Goal: Task Accomplishment & Management: Manage account settings

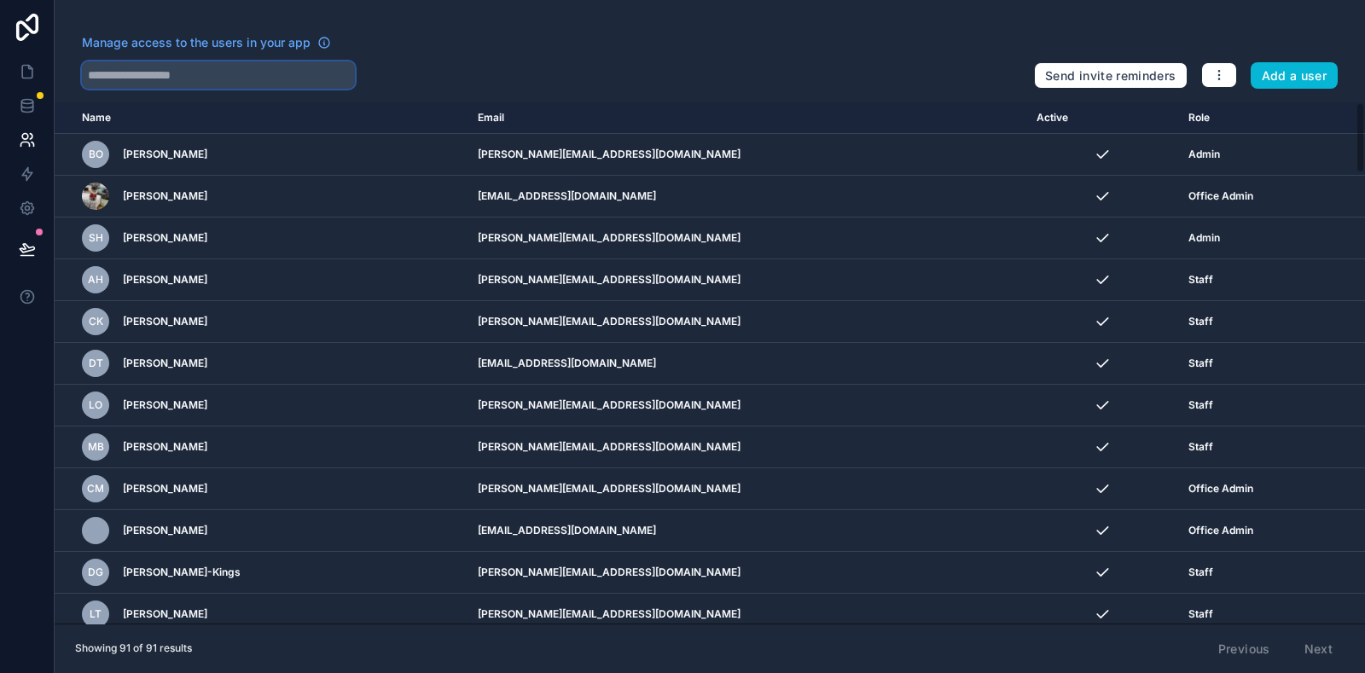
click at [230, 66] on input "text" at bounding box center [218, 74] width 273 height 27
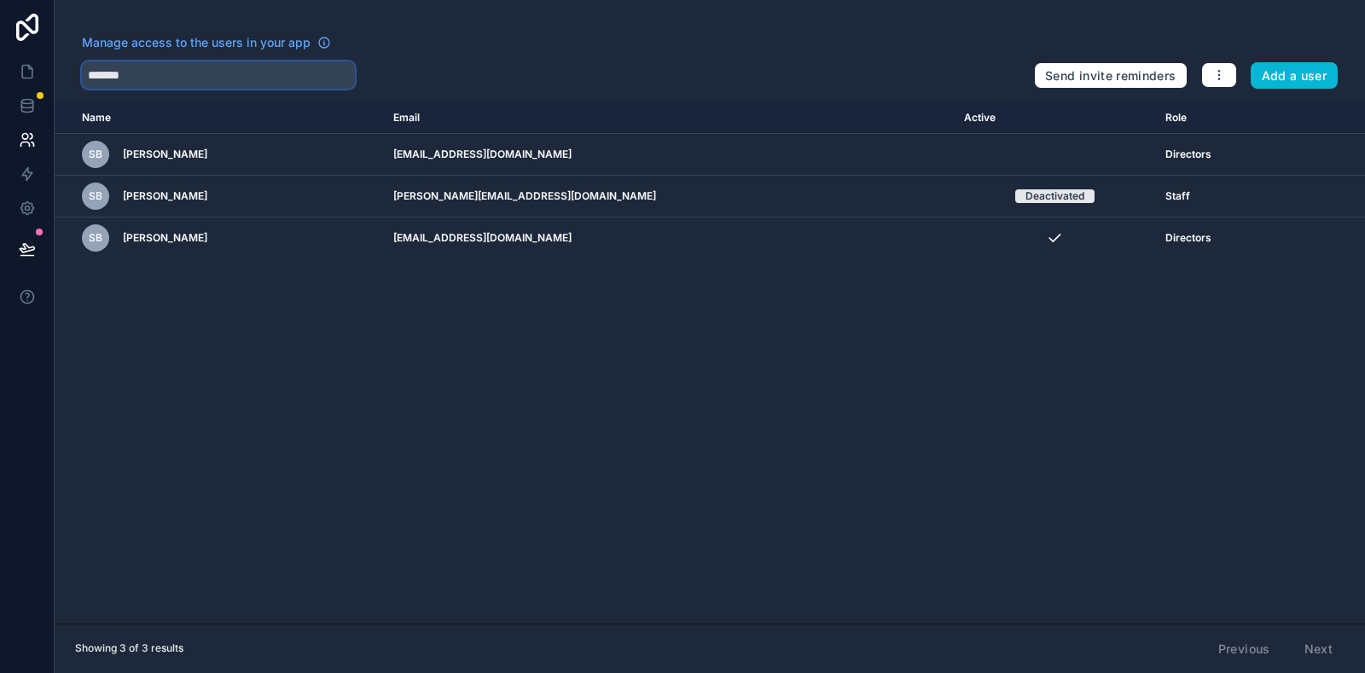
type input "*******"
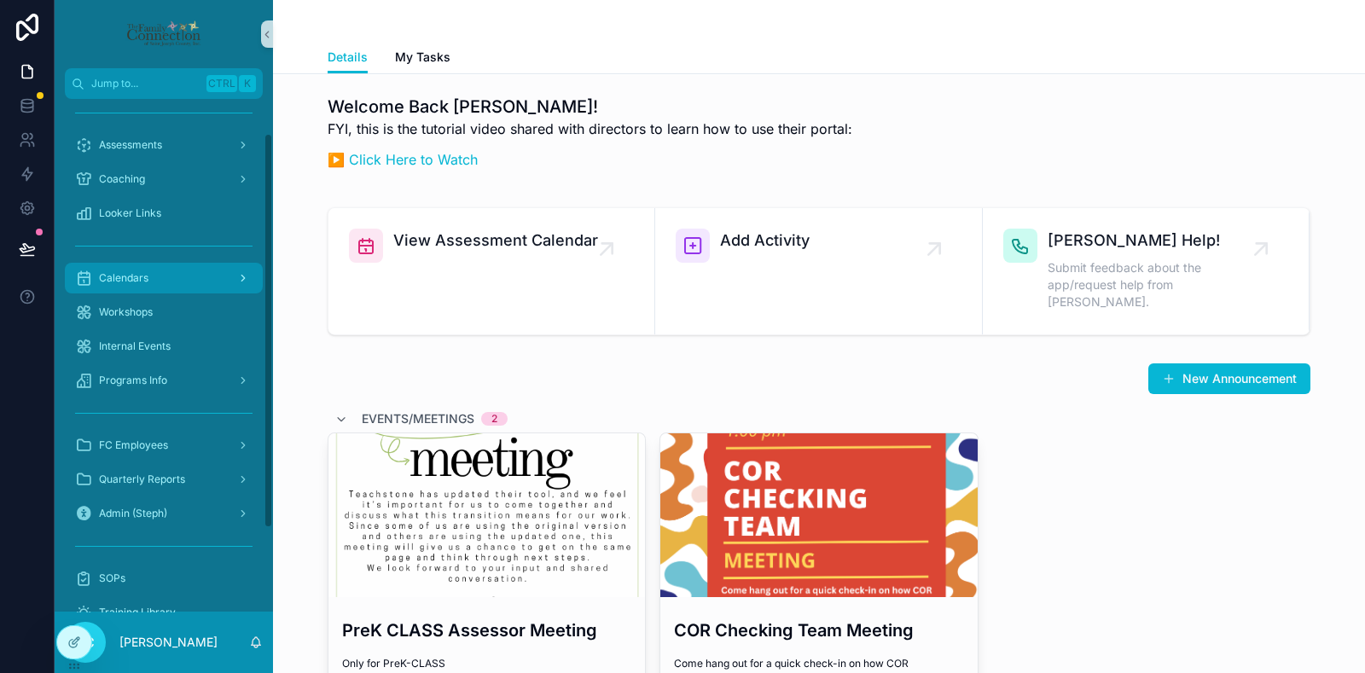
scroll to position [44, 0]
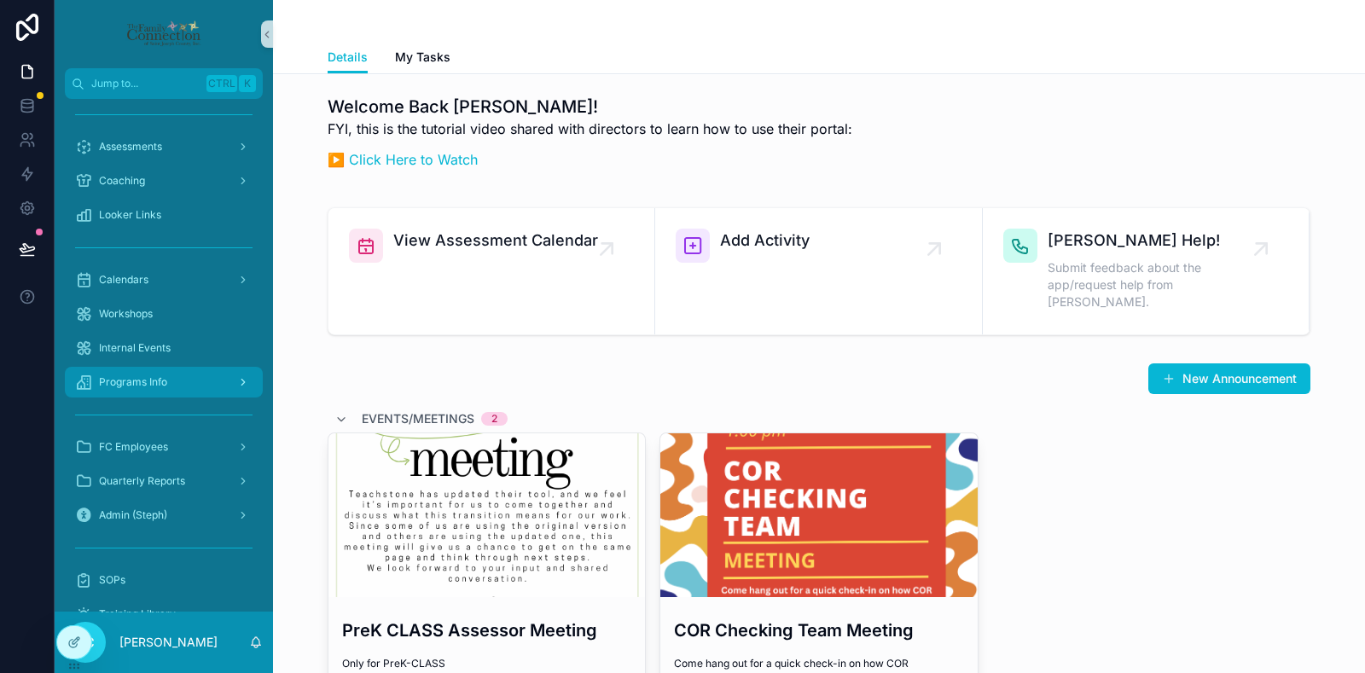
click at [197, 377] on div "Programs Info" at bounding box center [164, 382] width 178 height 27
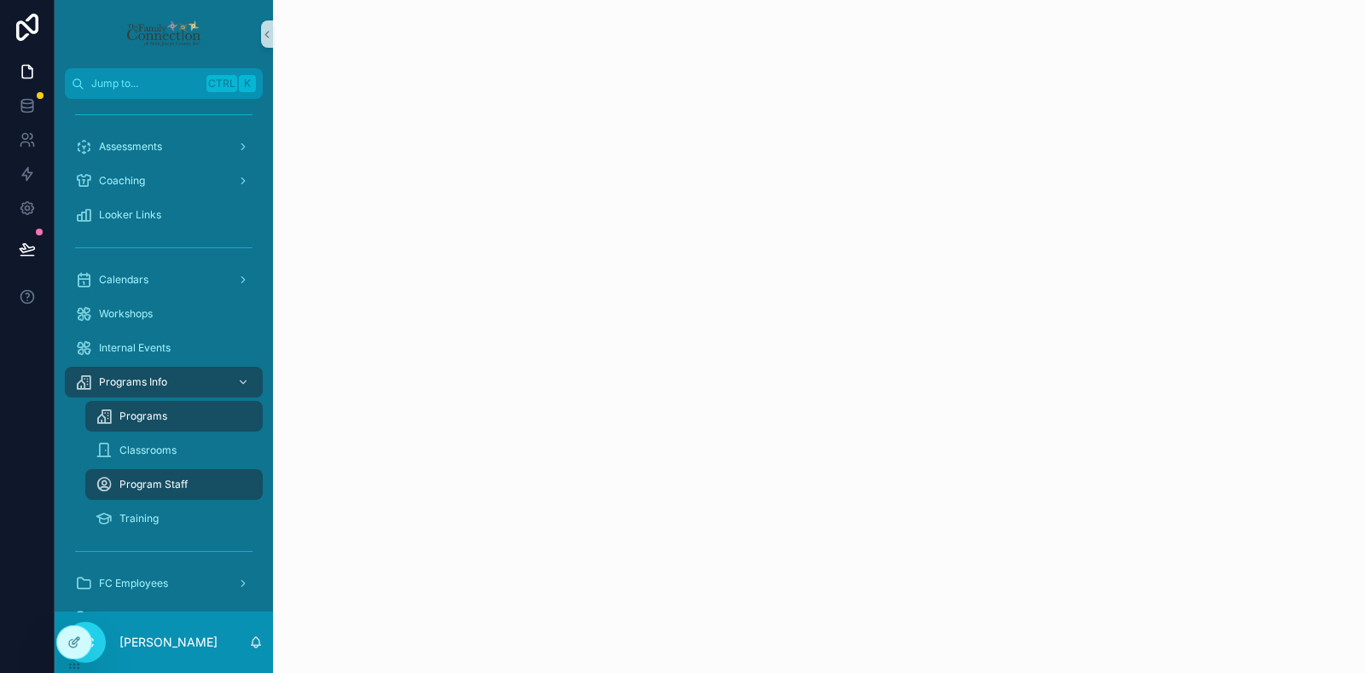
click at [182, 414] on div "Programs" at bounding box center [174, 416] width 157 height 27
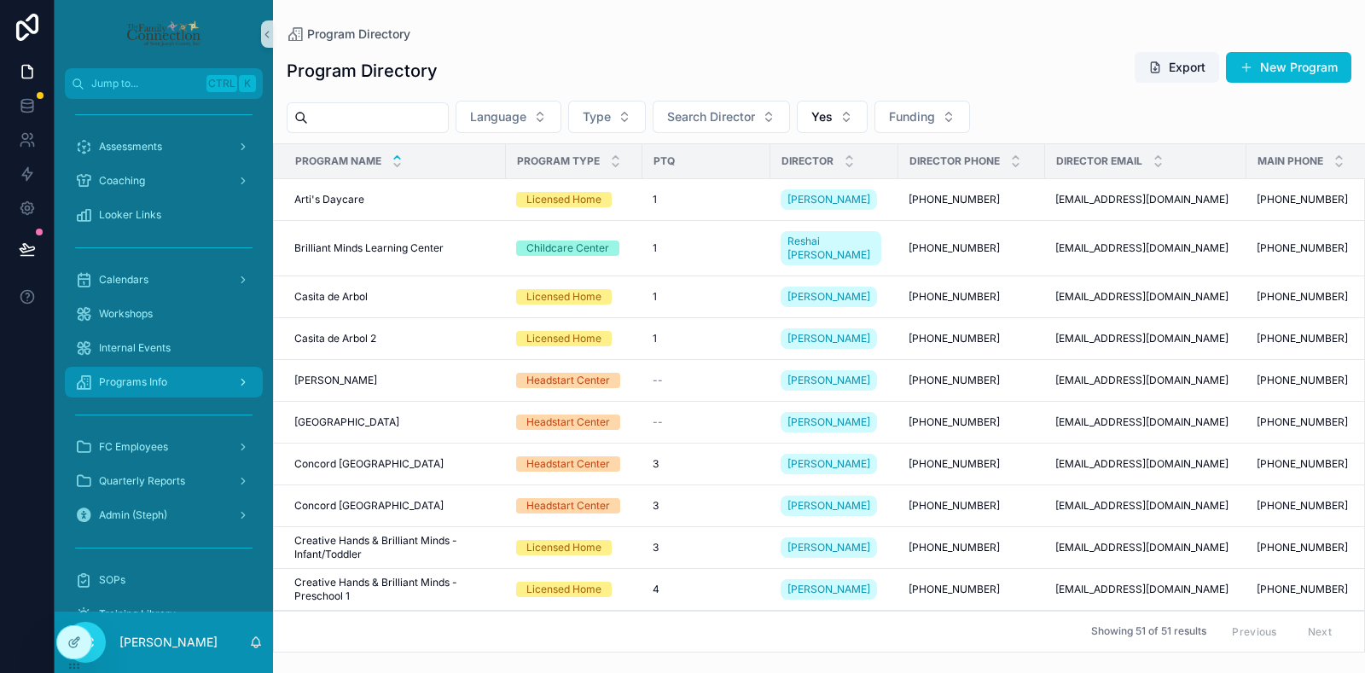
click at [186, 386] on div "Programs Info" at bounding box center [164, 382] width 178 height 27
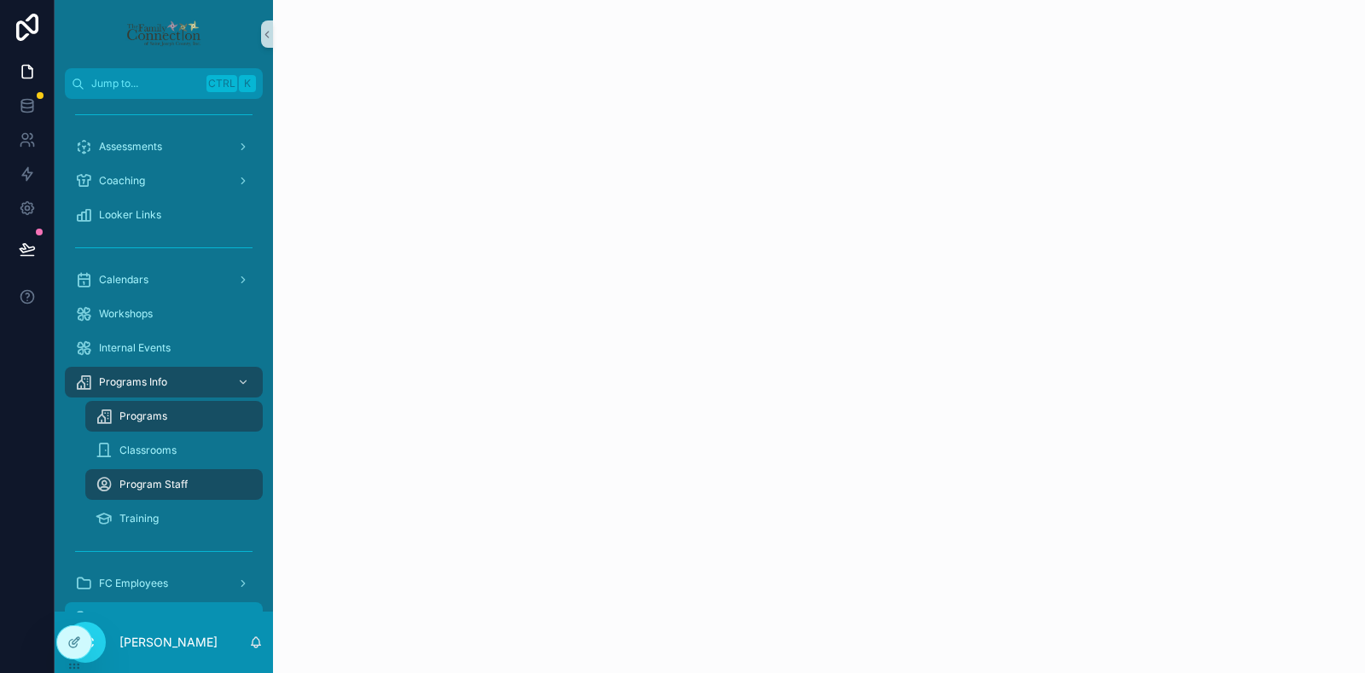
click at [174, 474] on div "Program Staff" at bounding box center [174, 484] width 157 height 27
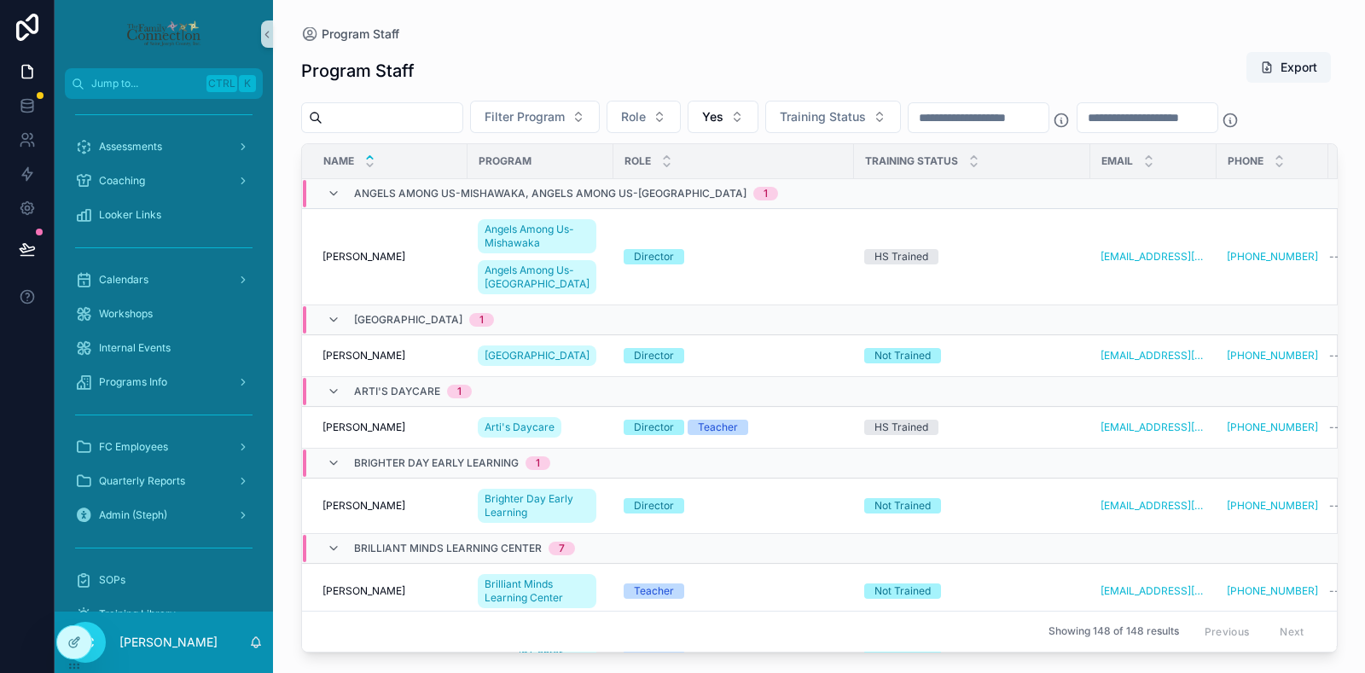
click at [405, 125] on input "scrollable content" at bounding box center [393, 118] width 140 height 24
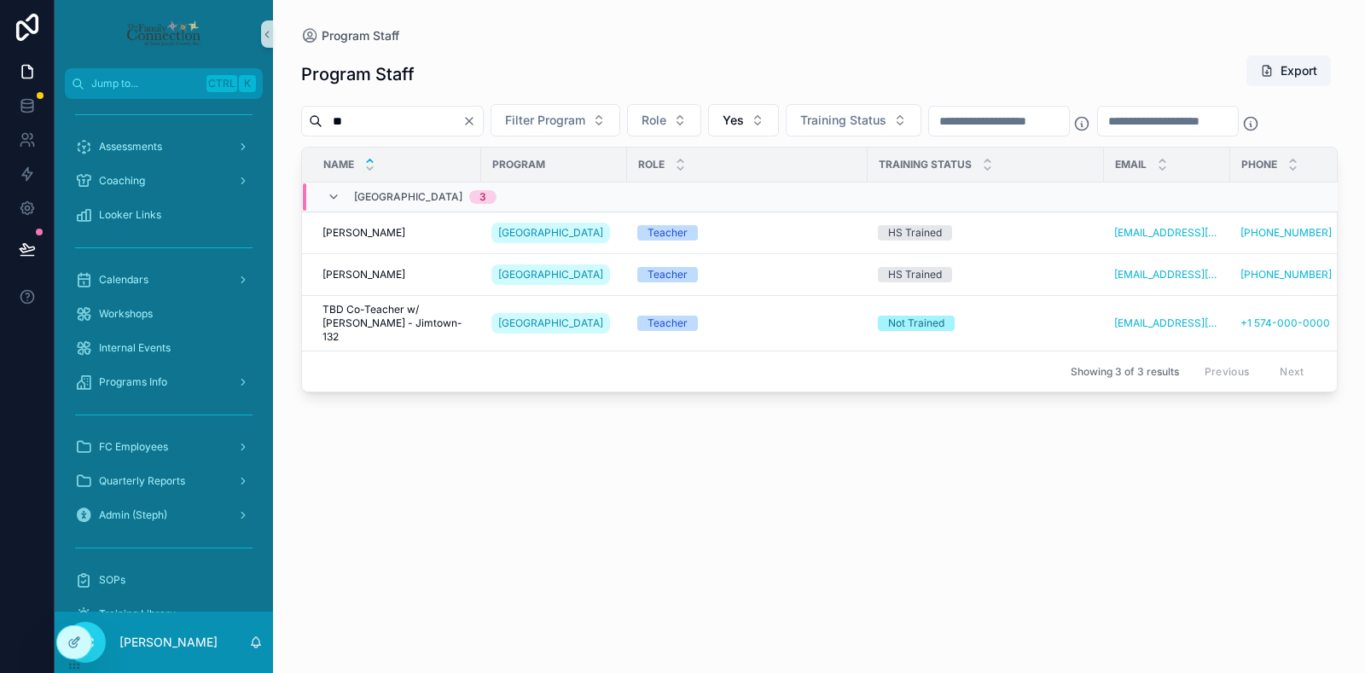
type input "*"
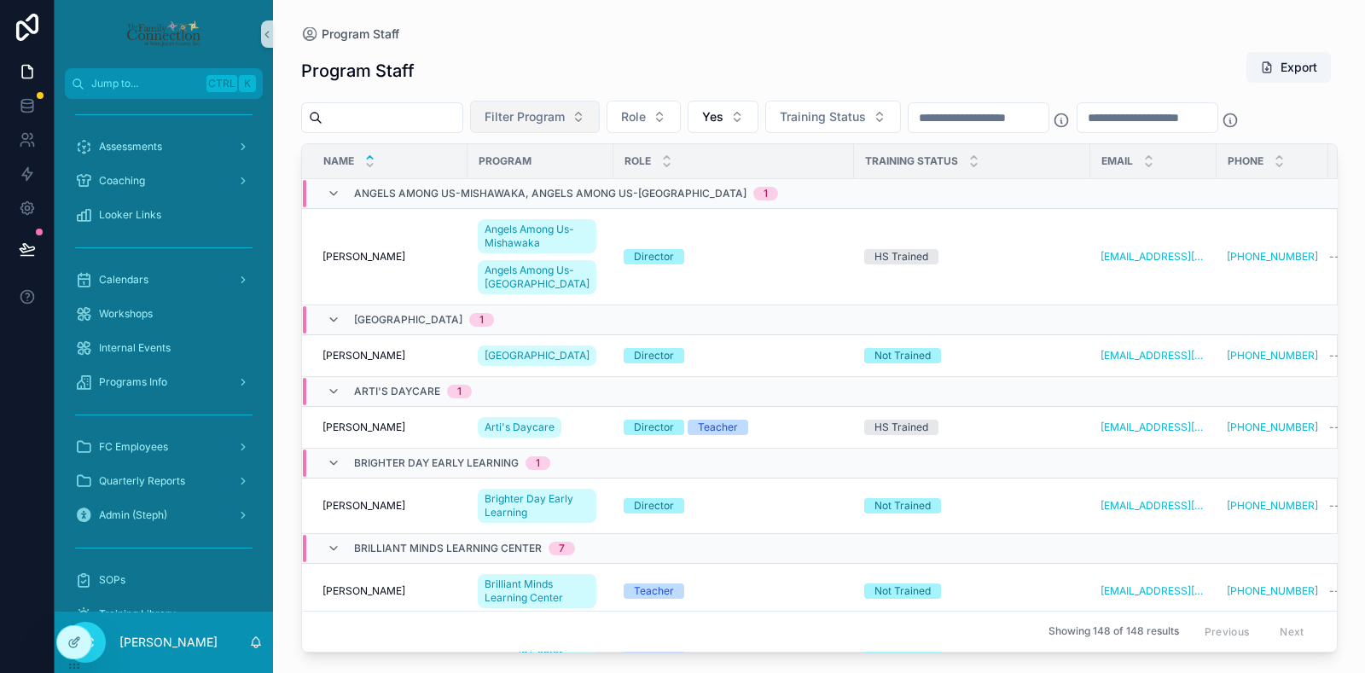
click at [565, 113] on span "Filter Program" at bounding box center [525, 116] width 80 height 17
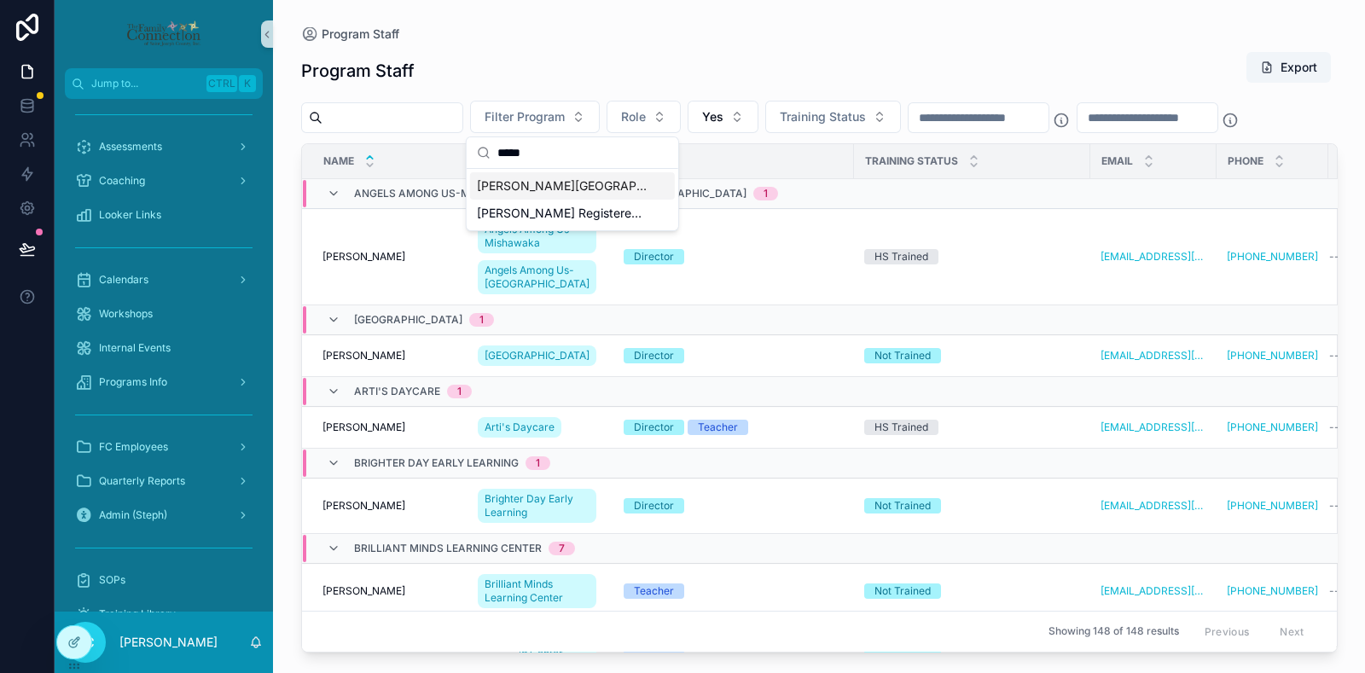
type input "*****"
click at [587, 185] on span "[PERSON_NAME][GEOGRAPHIC_DATA] Preschool" at bounding box center [562, 186] width 171 height 17
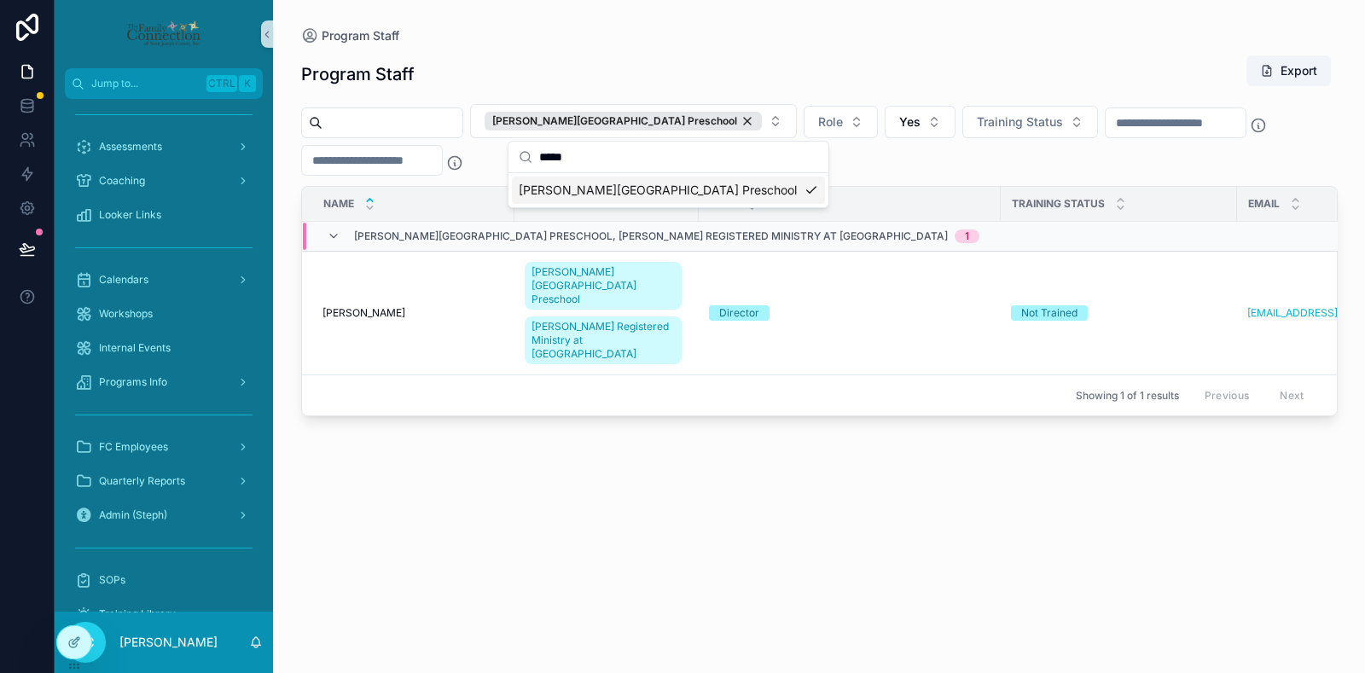
click at [636, 36] on div "Program Staff" at bounding box center [819, 35] width 1037 height 17
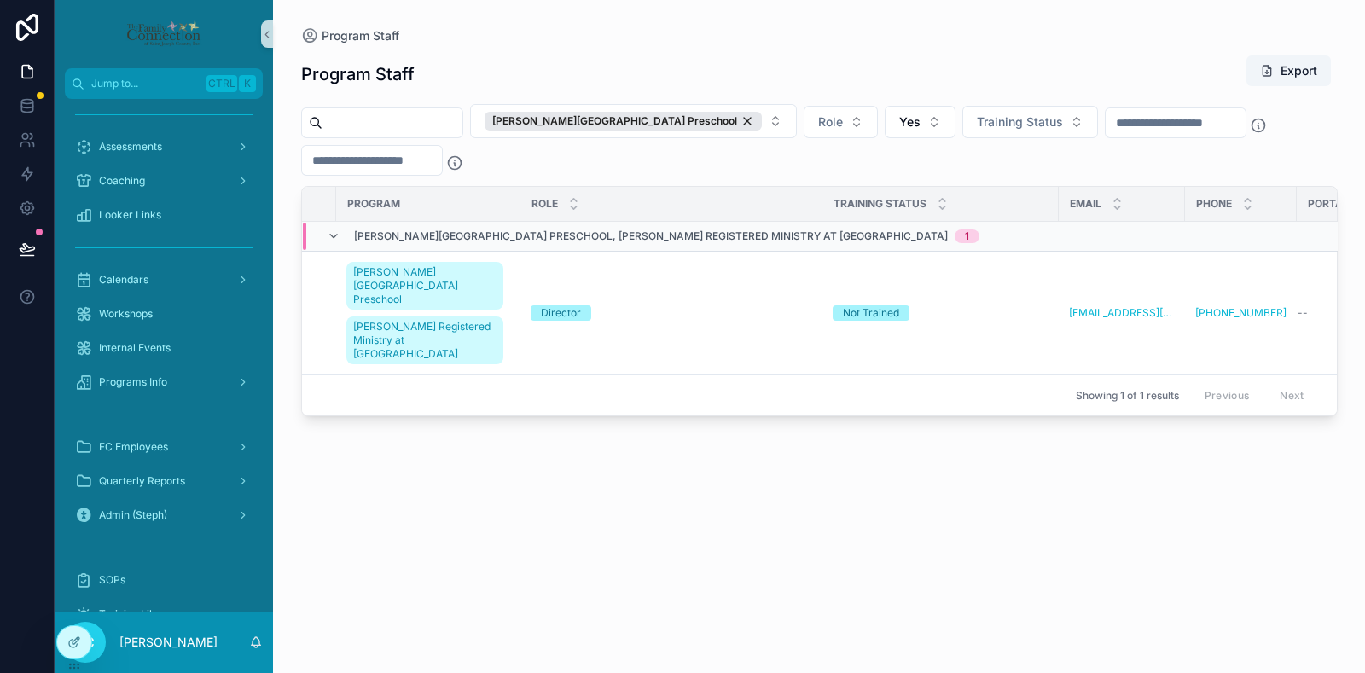
scroll to position [0, 193]
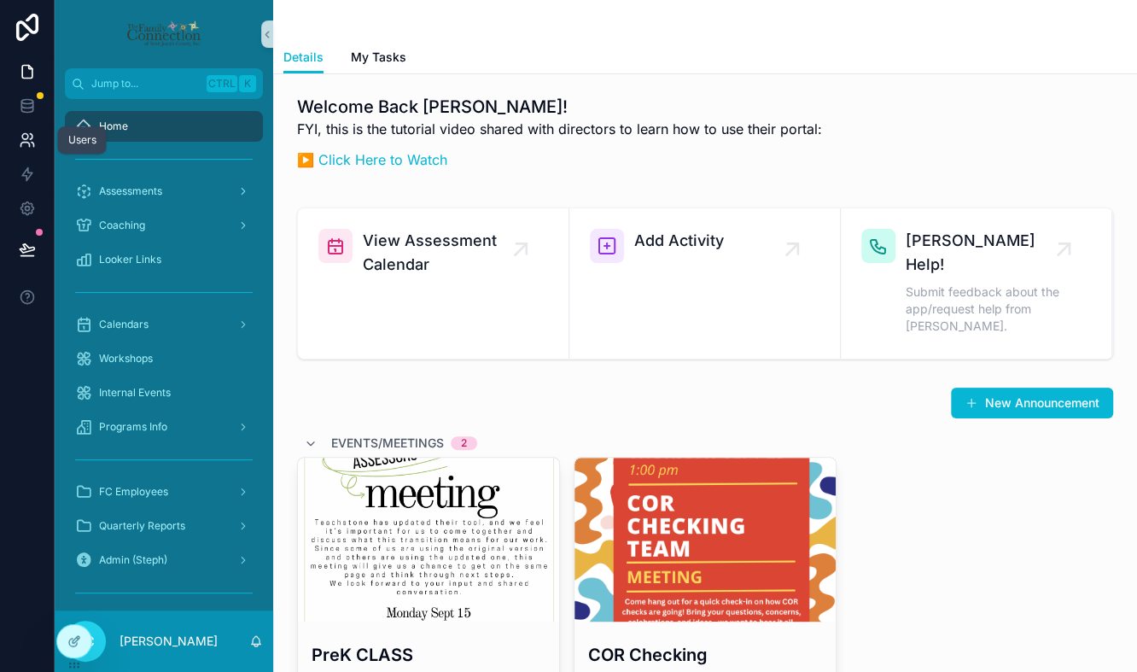
click at [32, 149] on link at bounding box center [27, 140] width 54 height 34
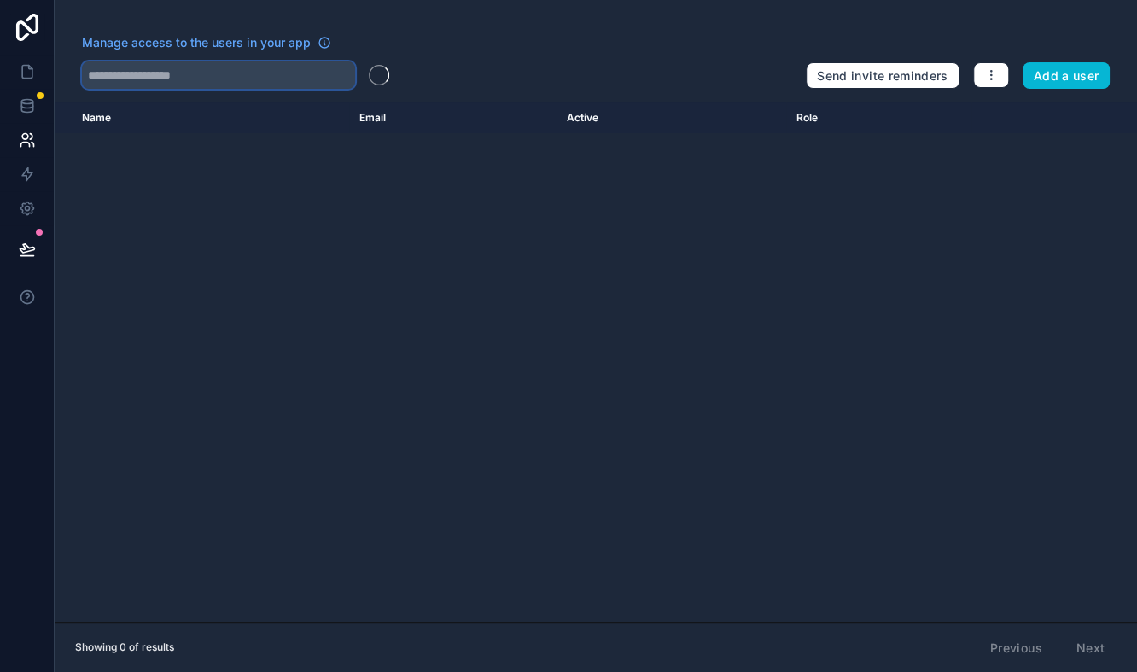
click at [239, 79] on input "text" at bounding box center [218, 74] width 273 height 27
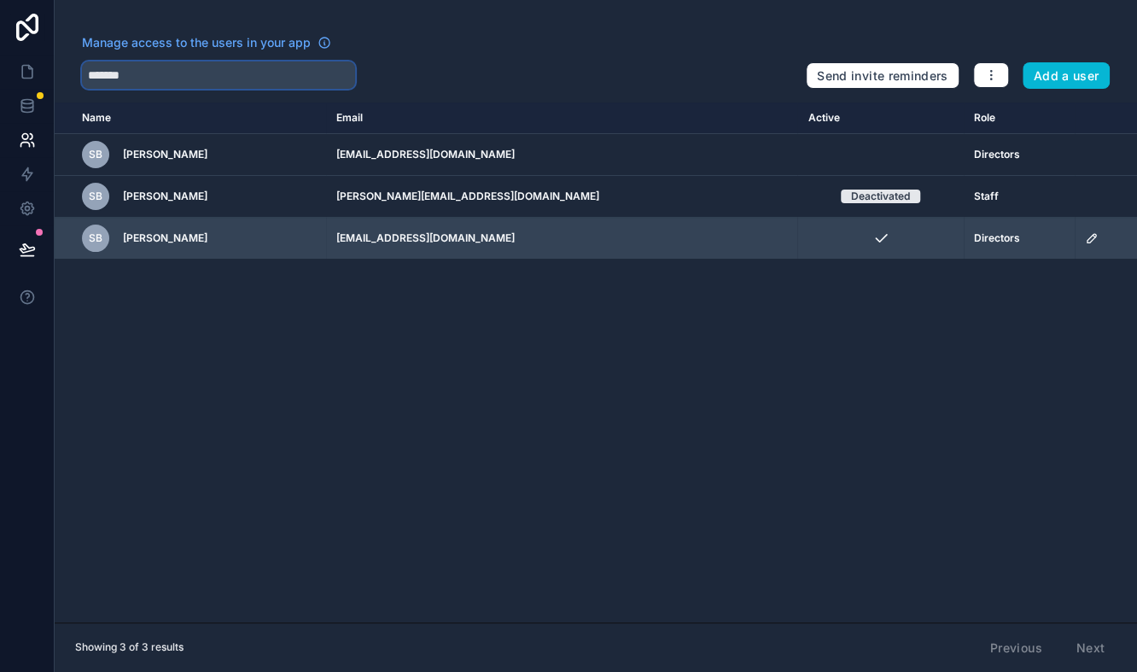
type input "*******"
click at [997, 245] on td "Directors" at bounding box center [1018, 239] width 111 height 42
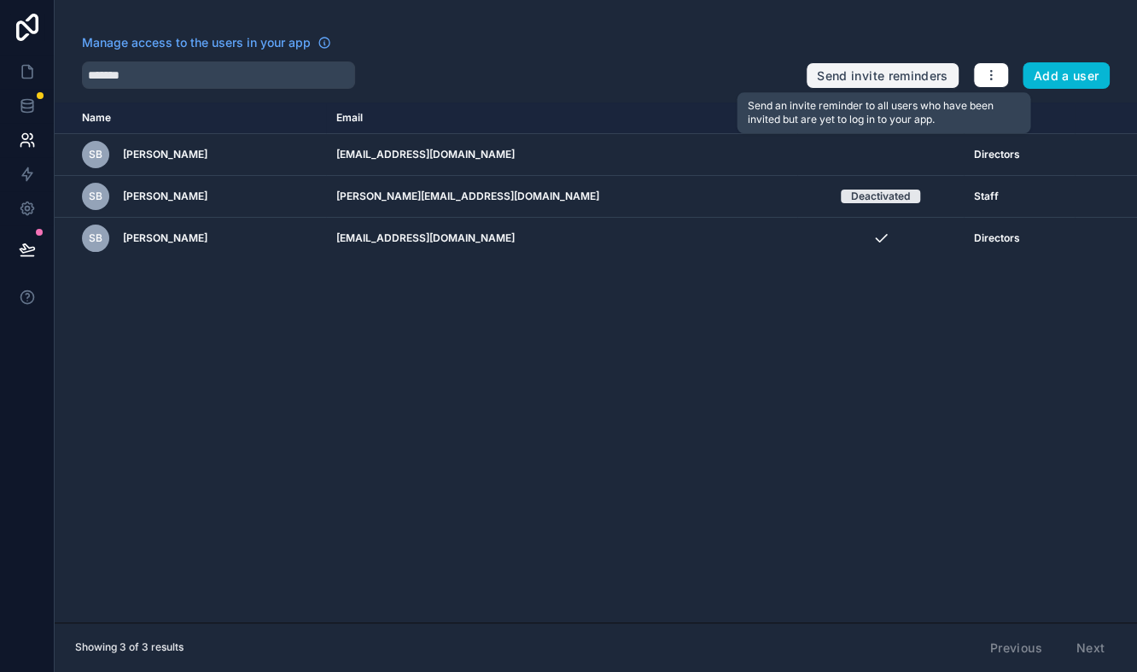
click at [909, 73] on button "Send invite reminders" at bounding box center [882, 75] width 153 height 27
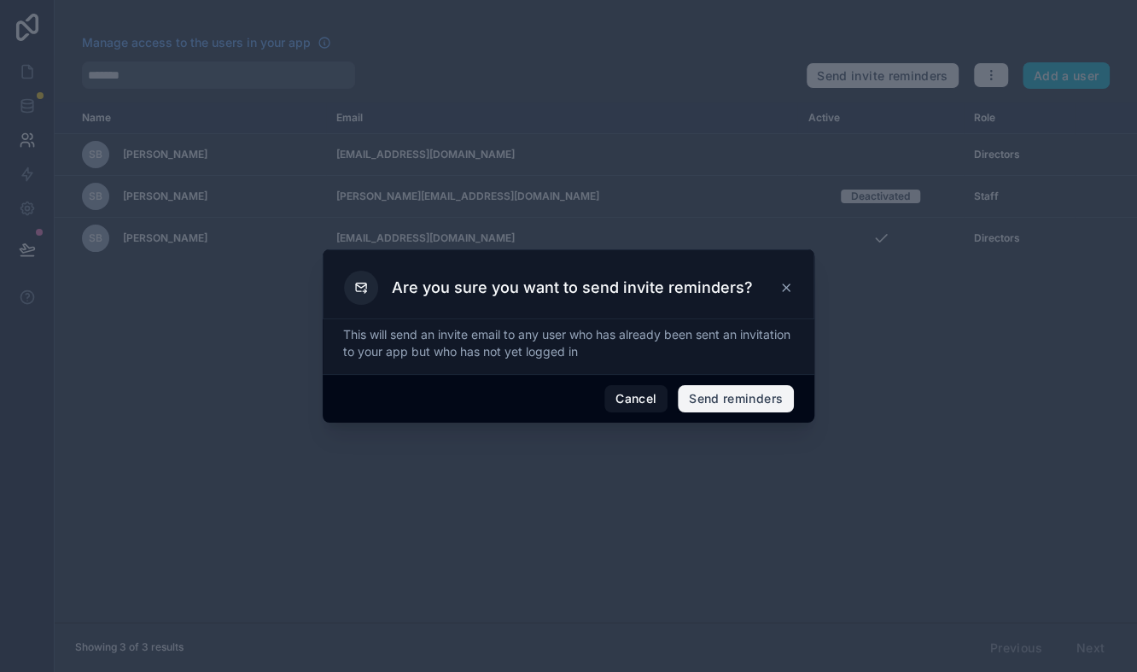
click at [711, 394] on button "Send reminders" at bounding box center [736, 398] width 116 height 27
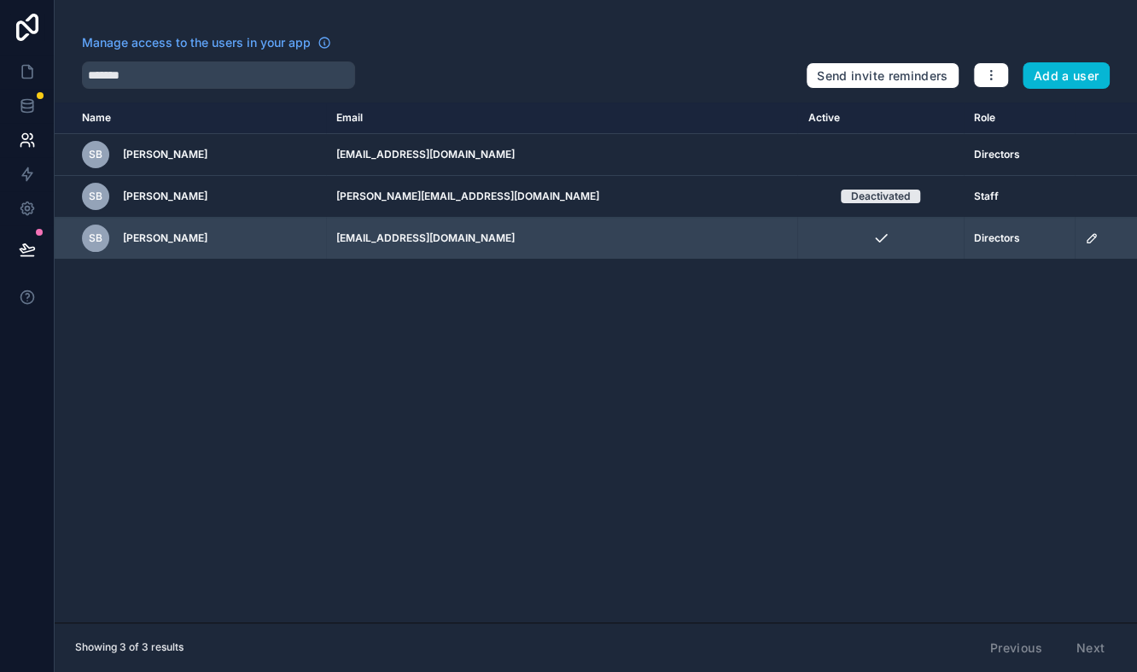
click at [1086, 236] on icon "scrollable content" at bounding box center [1090, 238] width 9 height 9
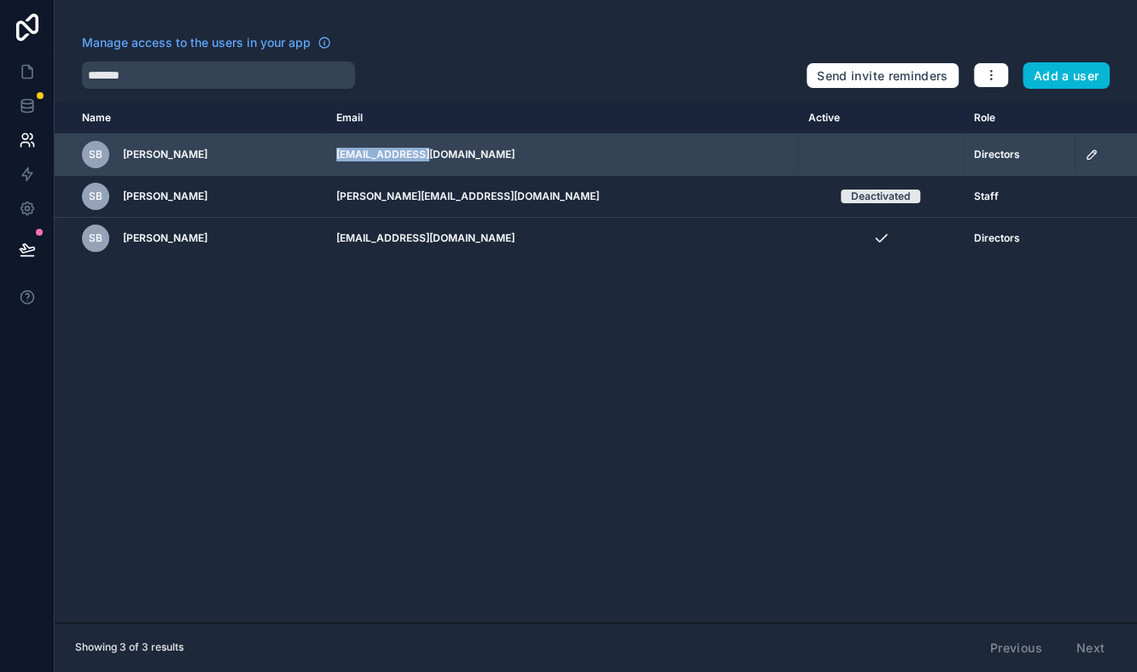
drag, startPoint x: 514, startPoint y: 154, endPoint x: 405, endPoint y: 155, distance: 108.4
click at [405, 155] on td "sdevets2@nd.edu" at bounding box center [561, 155] width 471 height 42
copy td "sdevets2@nd.edu"
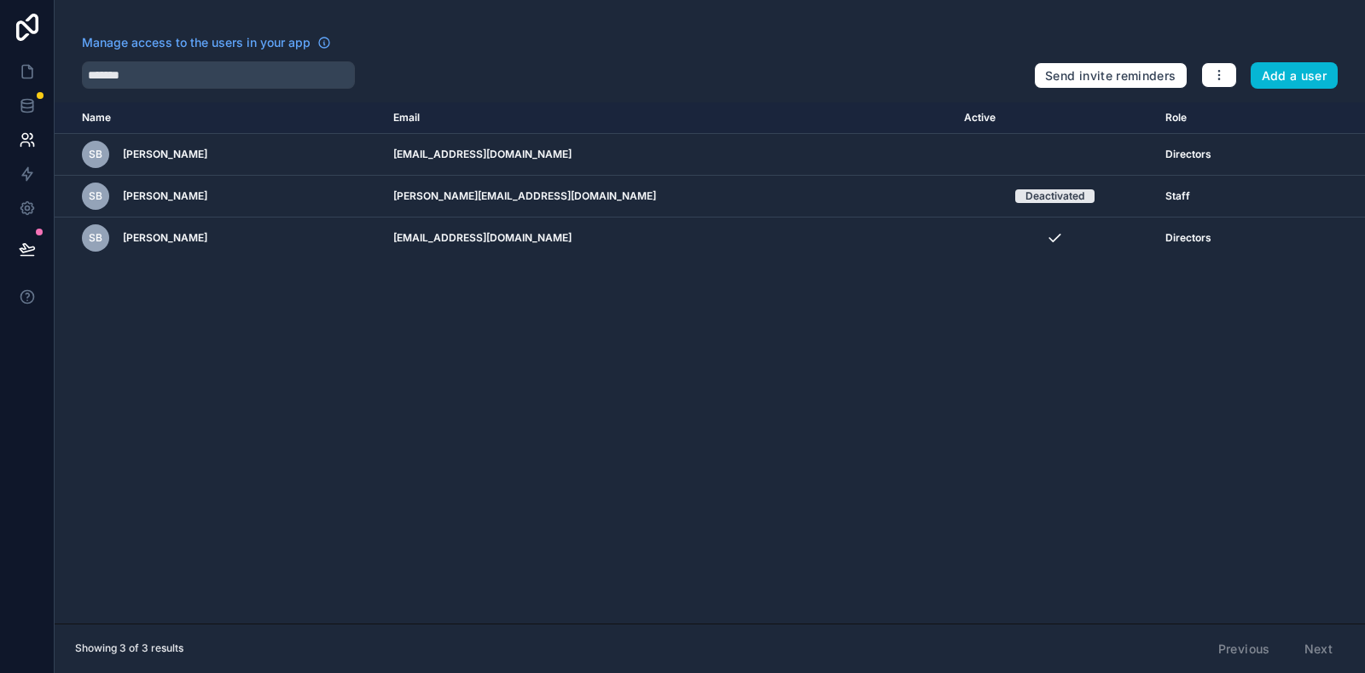
click at [565, 390] on div "Name Email Active Role userTable.email SB Susanne Borders sdevets2@nd.edu Direc…" at bounding box center [710, 362] width 1311 height 521
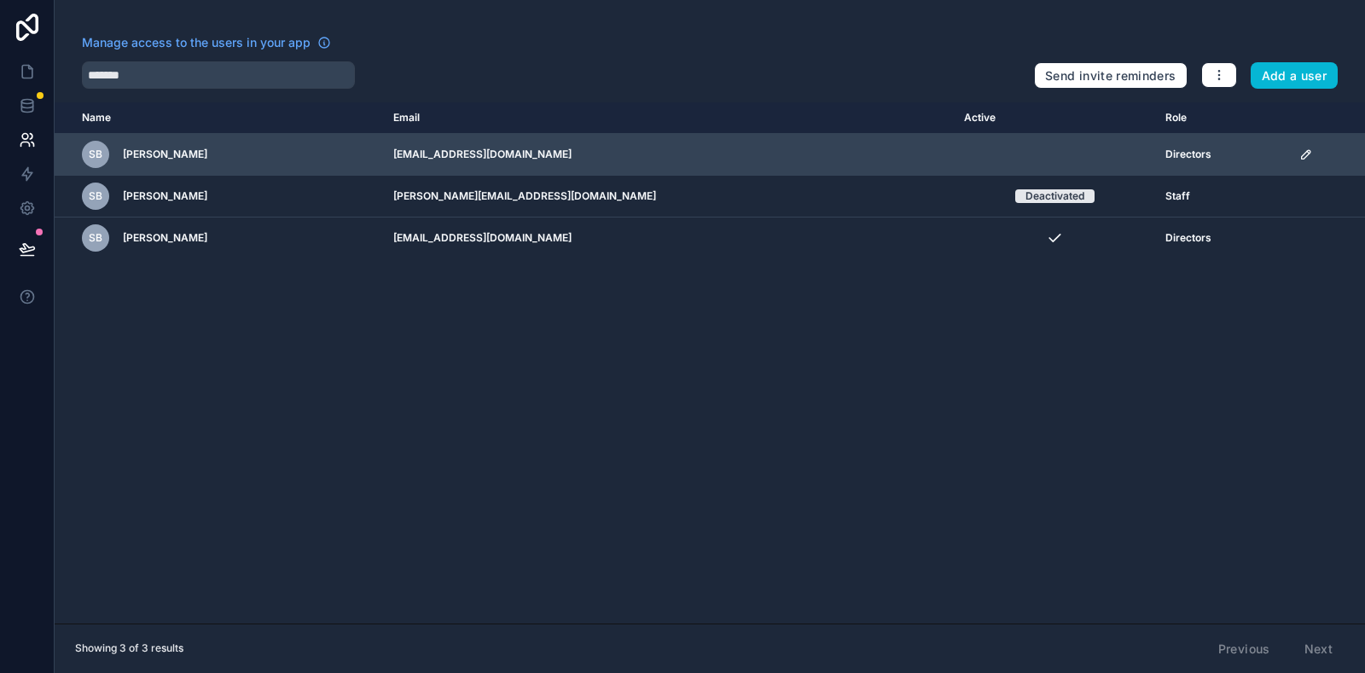
click at [1040, 153] on td "scrollable content" at bounding box center [1054, 155] width 201 height 42
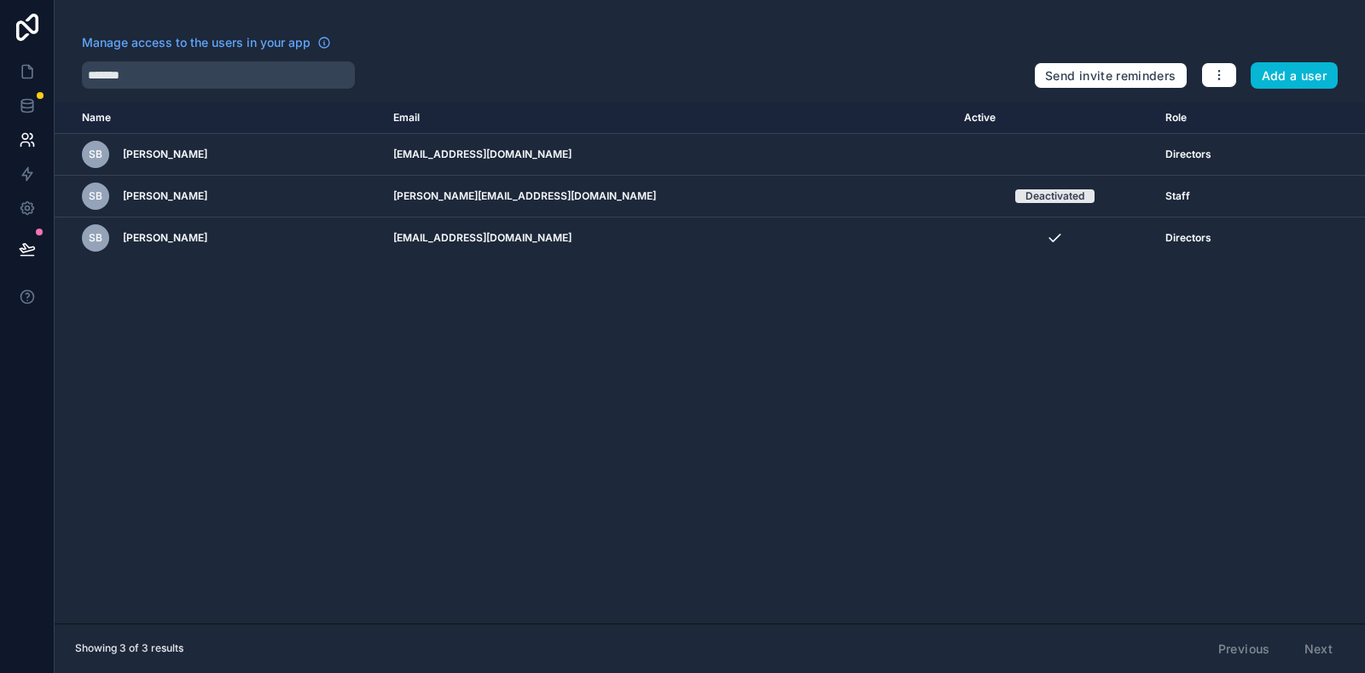
click at [672, 525] on div "Name Email Active Role userTable.email SB Susanne Borders sdevets2@nd.edu Direc…" at bounding box center [710, 362] width 1311 height 521
click at [1136, 74] on icon "button" at bounding box center [1220, 75] width 14 height 14
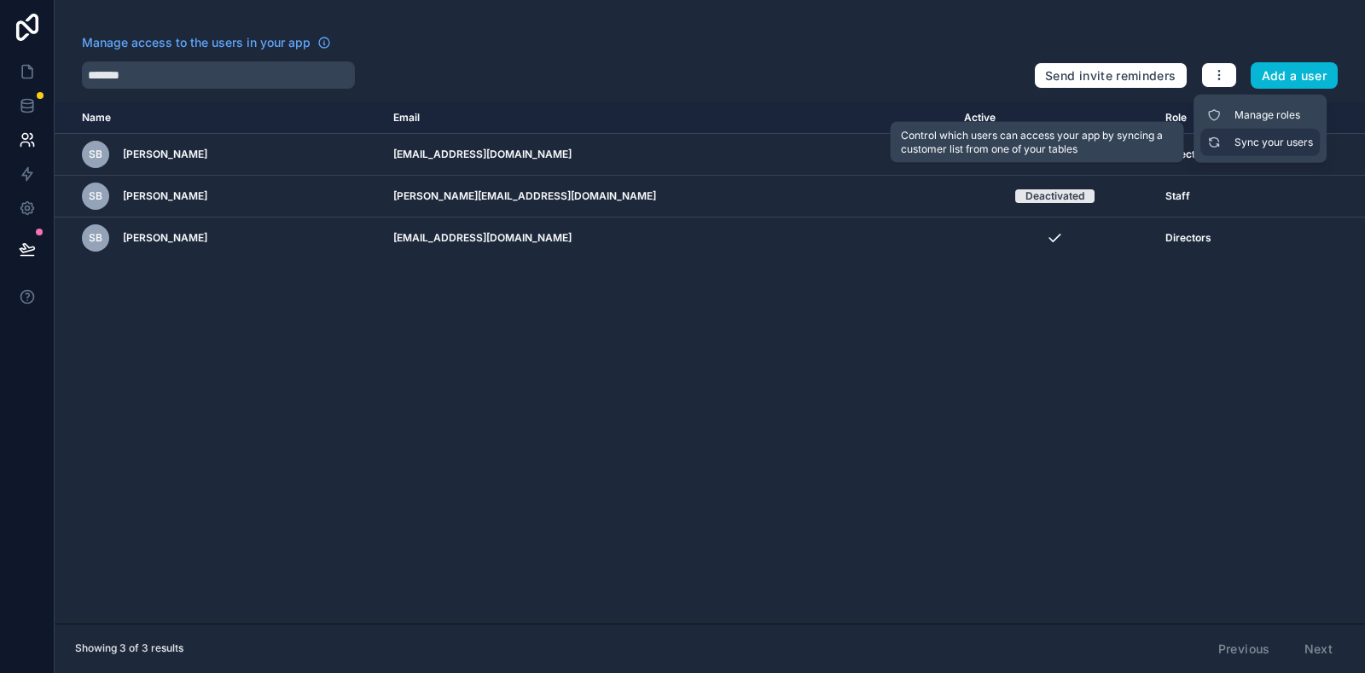
click at [1136, 136] on link "Sync your users" at bounding box center [1260, 142] width 119 height 27
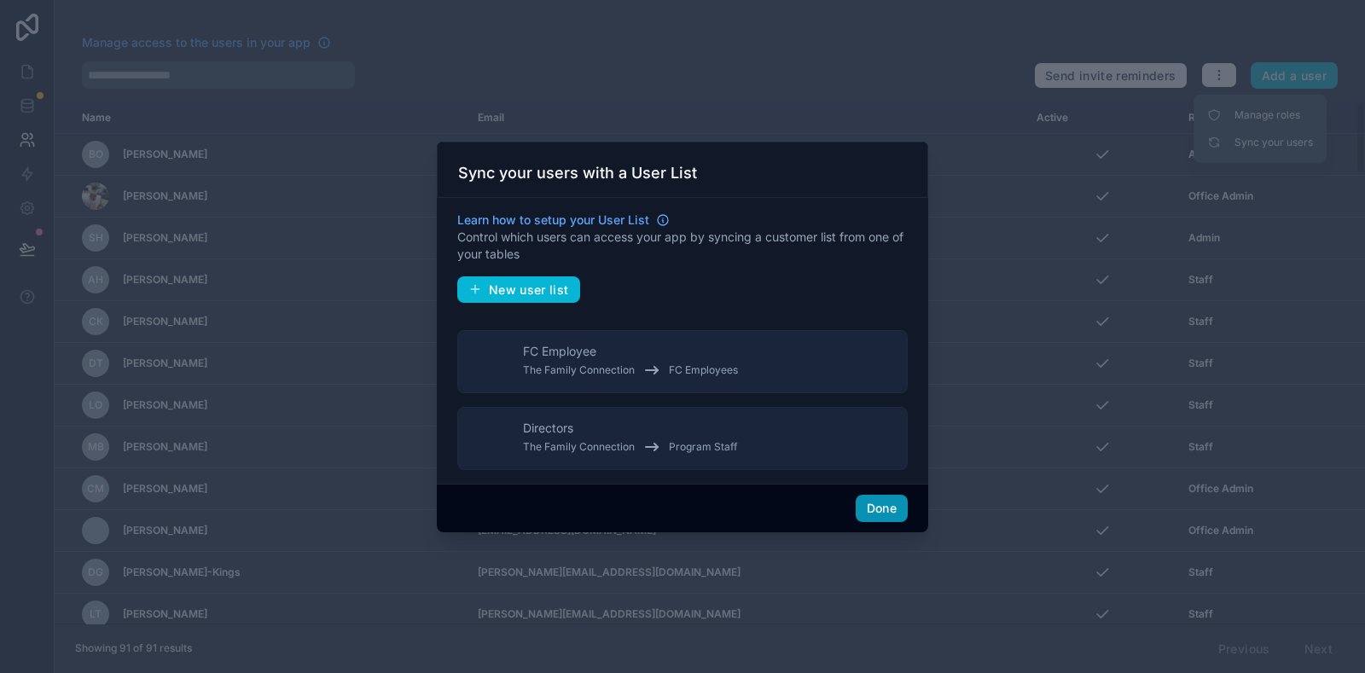
click at [883, 505] on button "Done" at bounding box center [882, 508] width 52 height 27
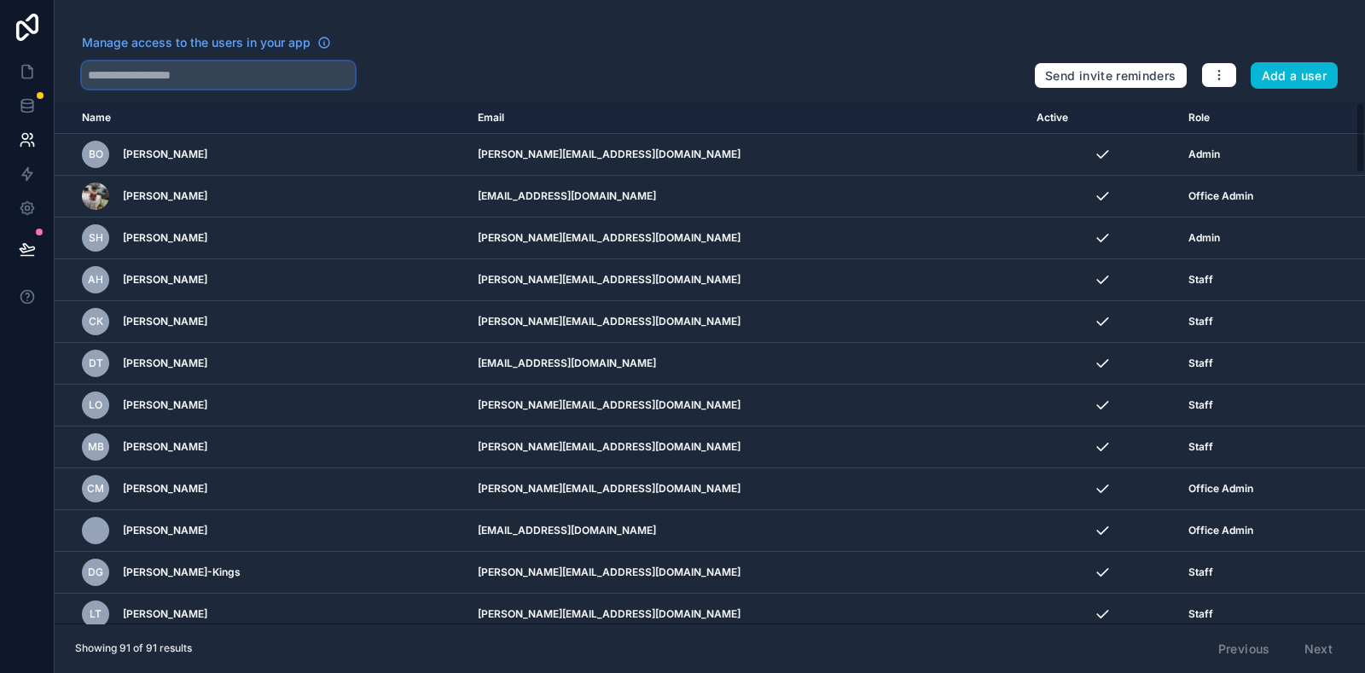
click at [224, 71] on input "text" at bounding box center [218, 74] width 273 height 27
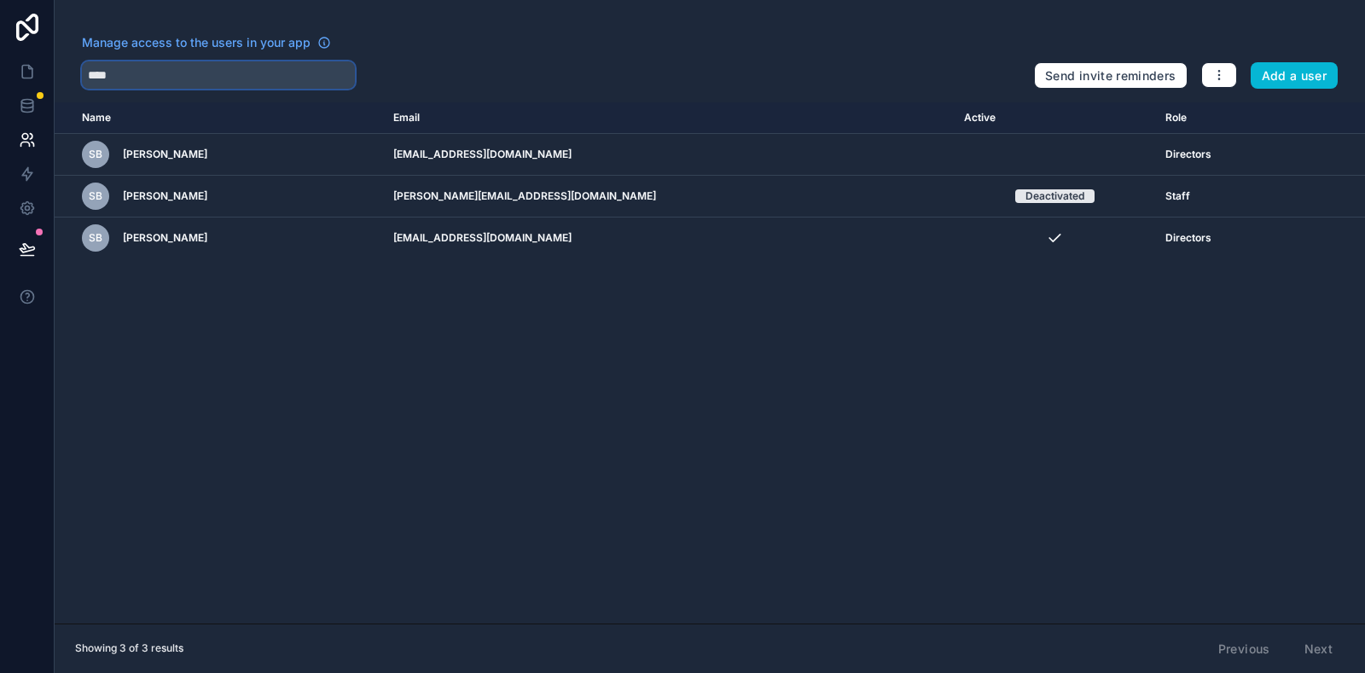
type input "****"
